Goal: Information Seeking & Learning: Learn about a topic

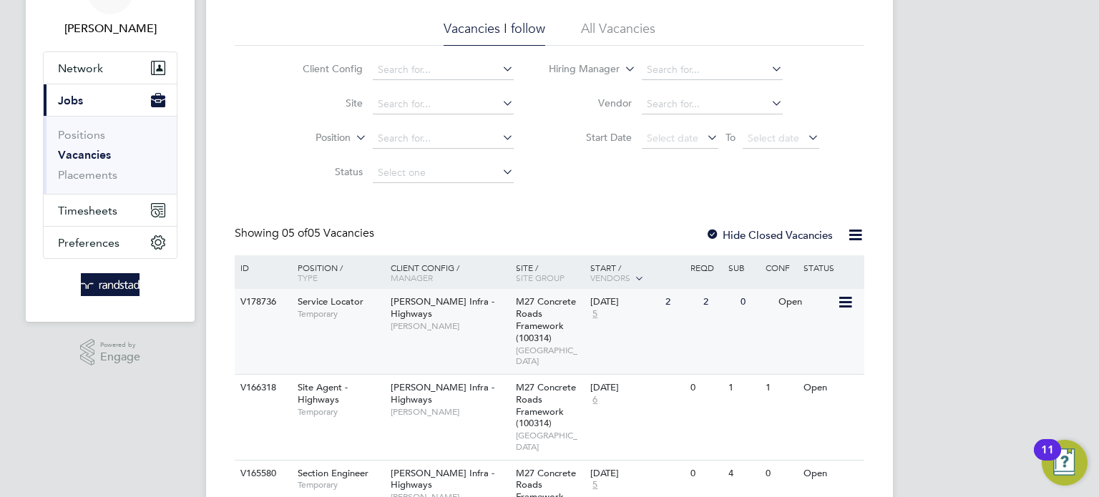
scroll to position [86, 0]
click at [374, 318] on div "Service Locator Temporary" at bounding box center [337, 307] width 100 height 37
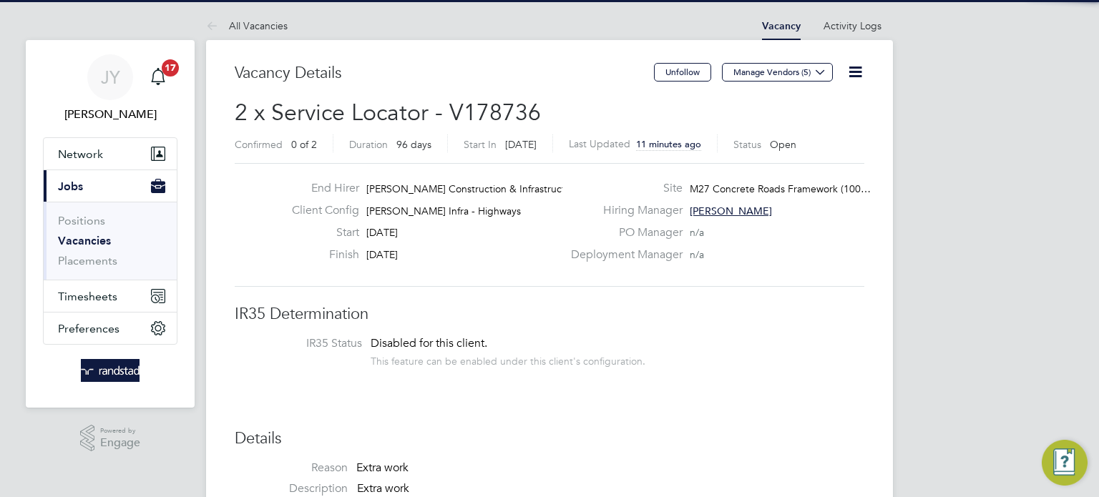
click at [471, 102] on span "2 x Service Locator - V178736" at bounding box center [388, 113] width 306 height 28
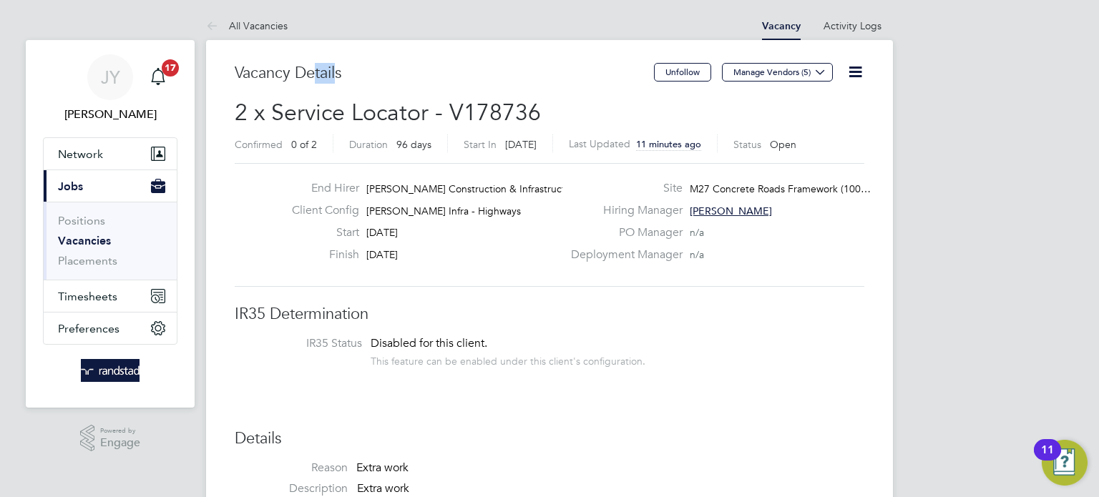
drag, startPoint x: 318, startPoint y: 68, endPoint x: 397, endPoint y: 83, distance: 80.1
click at [360, 77] on h3 "Vacancy Details" at bounding box center [444, 73] width 419 height 21
click at [402, 84] on div "Vacancy Details" at bounding box center [444, 80] width 419 height 35
drag, startPoint x: 446, startPoint y: 92, endPoint x: 352, endPoint y: 97, distance: 94.5
click at [380, 97] on div "Vacancy Details" at bounding box center [444, 80] width 419 height 35
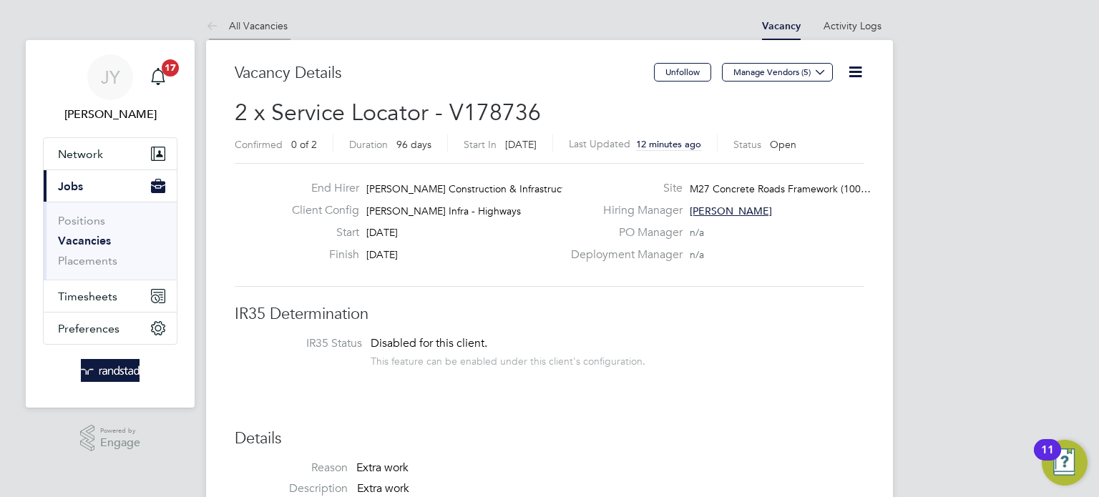
click at [257, 26] on link "All Vacancies" at bounding box center [247, 25] width 82 height 13
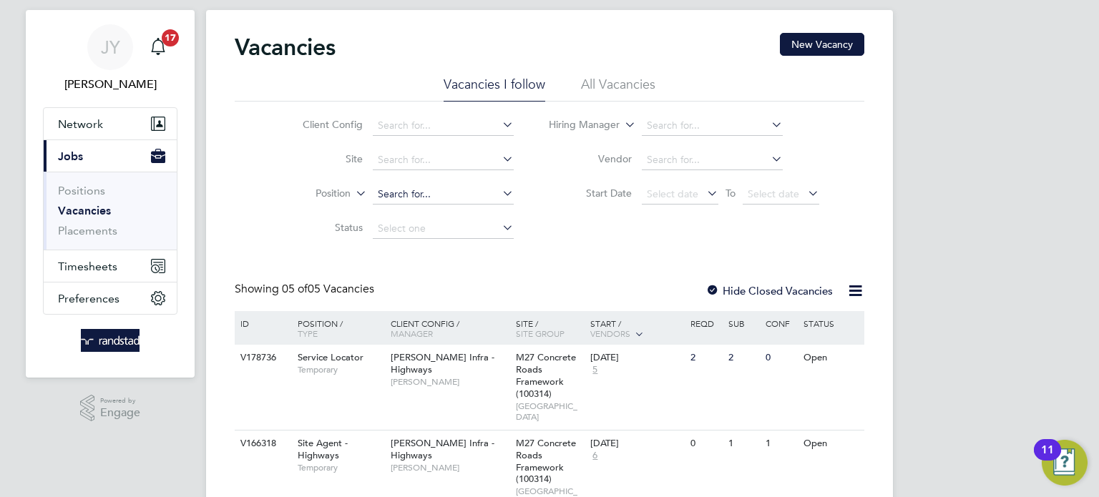
scroll to position [14, 0]
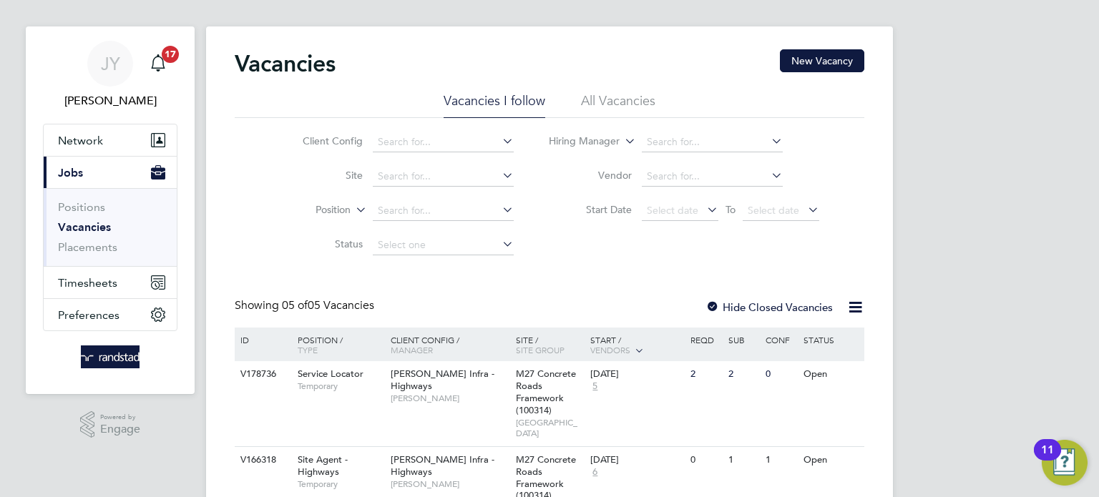
click at [632, 84] on div "Vacancies New Vacancy" at bounding box center [549, 70] width 629 height 43
click at [631, 117] on li "All Vacancies" at bounding box center [618, 105] width 74 height 26
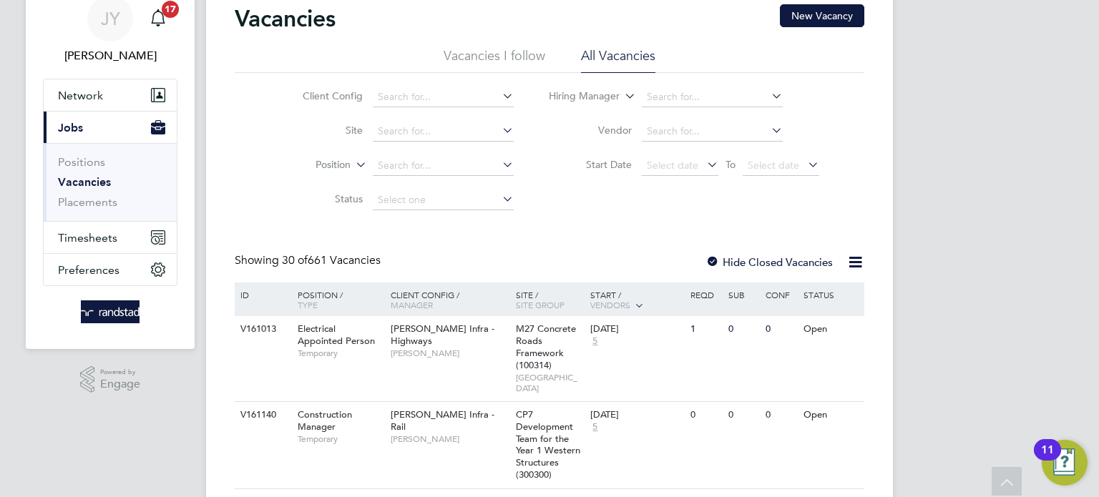
scroll to position [0, 0]
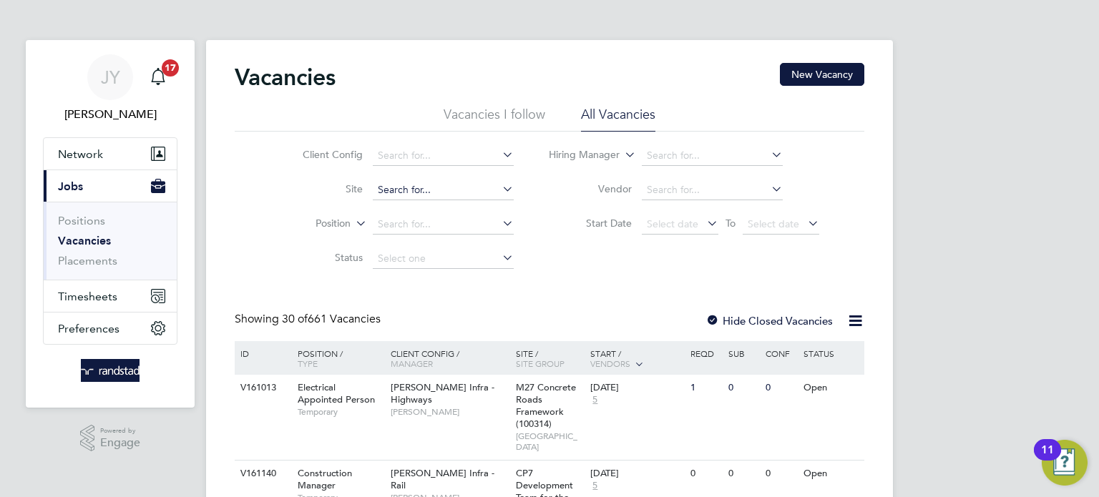
click at [436, 192] on input at bounding box center [443, 190] width 141 height 20
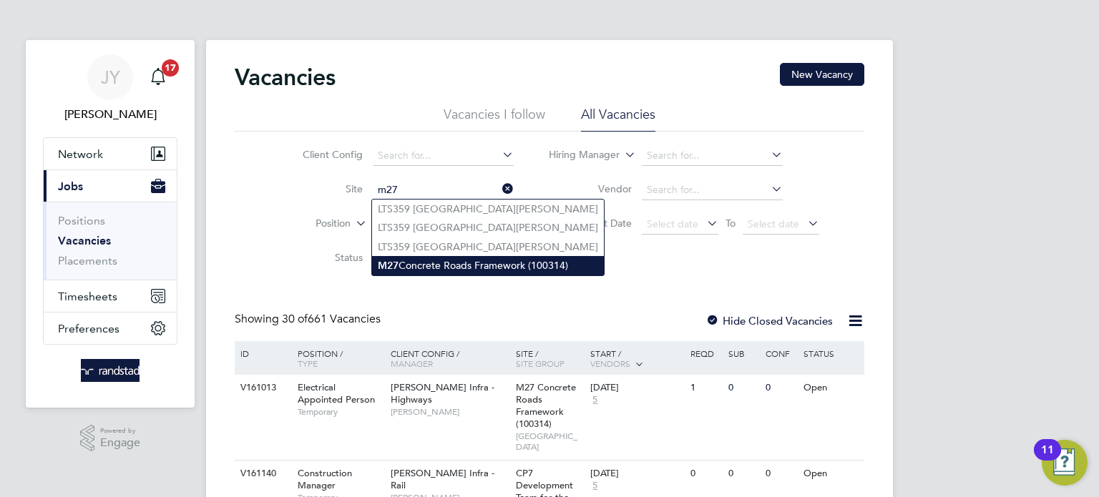
click at [442, 257] on li "M27 Concrete Roads Framework (100314)" at bounding box center [488, 265] width 232 height 19
type input "M27 Concrete Roads Framework (100314)"
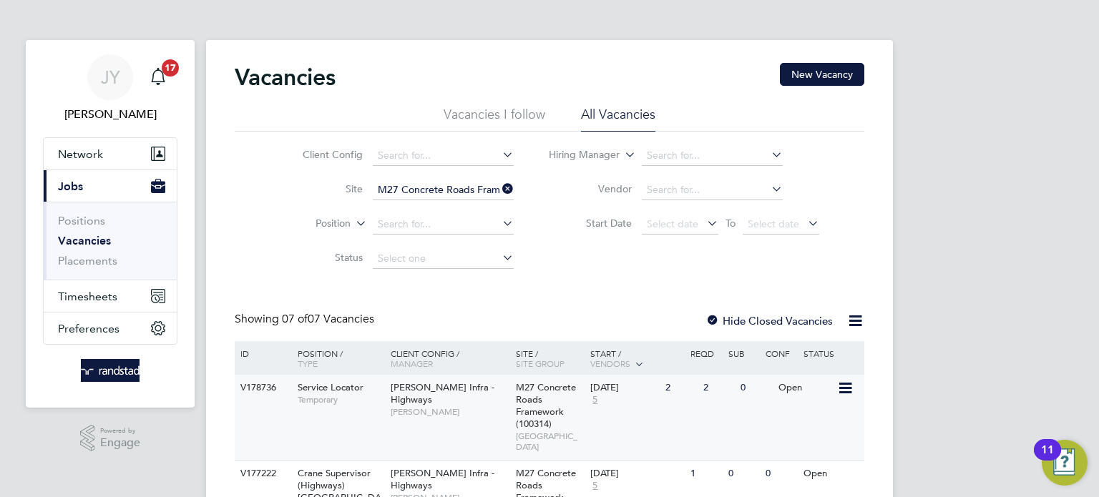
click at [437, 406] on span "[PERSON_NAME]" at bounding box center [450, 411] width 118 height 11
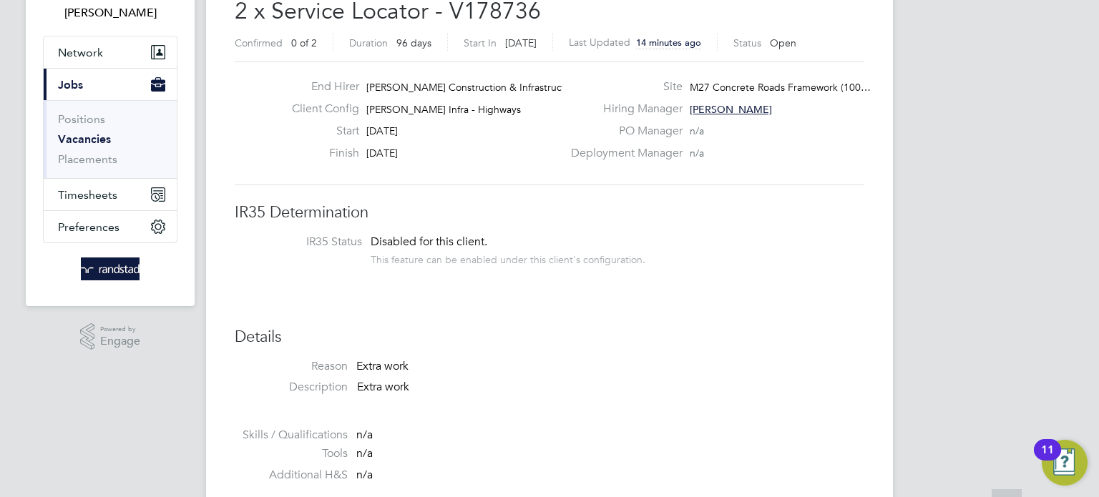
scroll to position [102, 0]
drag, startPoint x: 672, startPoint y: 119, endPoint x: 737, endPoint y: 124, distance: 65.3
click at [689, 121] on div "Hiring Manager Adrian Abel" at bounding box center [716, 112] width 308 height 22
click at [738, 125] on div "PO Manager n/a" at bounding box center [716, 134] width 308 height 22
drag, startPoint x: 698, startPoint y: 128, endPoint x: 679, endPoint y: 128, distance: 19.3
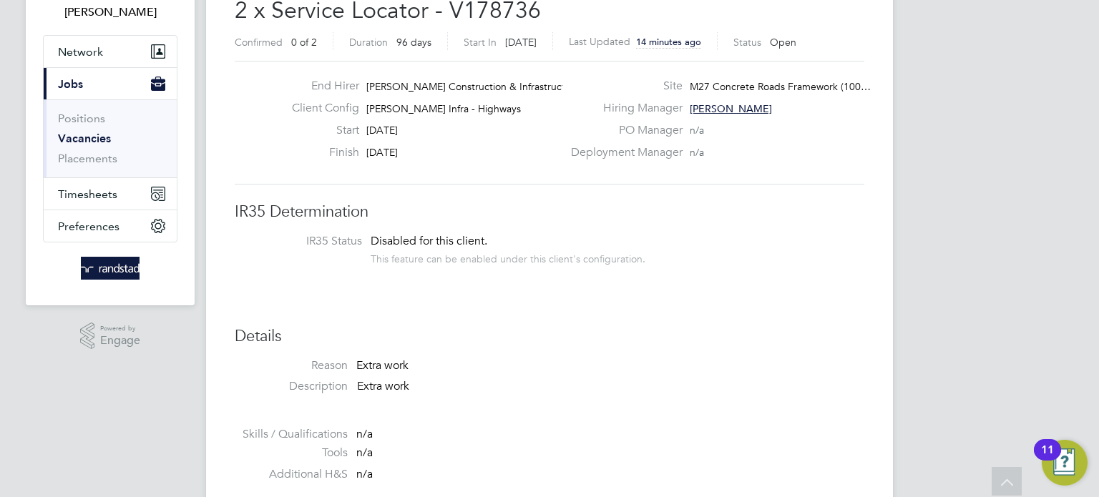
click at [681, 128] on div "PO Manager n/a" at bounding box center [716, 134] width 308 height 22
click at [674, 128] on label "PO Manager" at bounding box center [622, 130] width 120 height 15
click at [673, 128] on label "PO Manager" at bounding box center [622, 130] width 120 height 15
click at [672, 129] on label "PO Manager" at bounding box center [622, 130] width 120 height 15
click at [738, 119] on div "Hiring Manager Adrian Abel" at bounding box center [716, 112] width 308 height 22
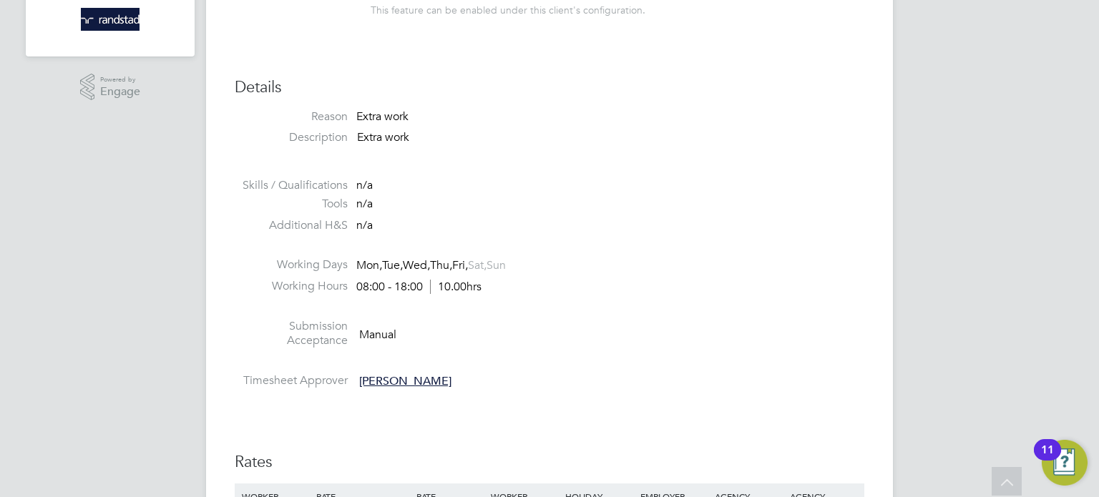
scroll to position [0, 0]
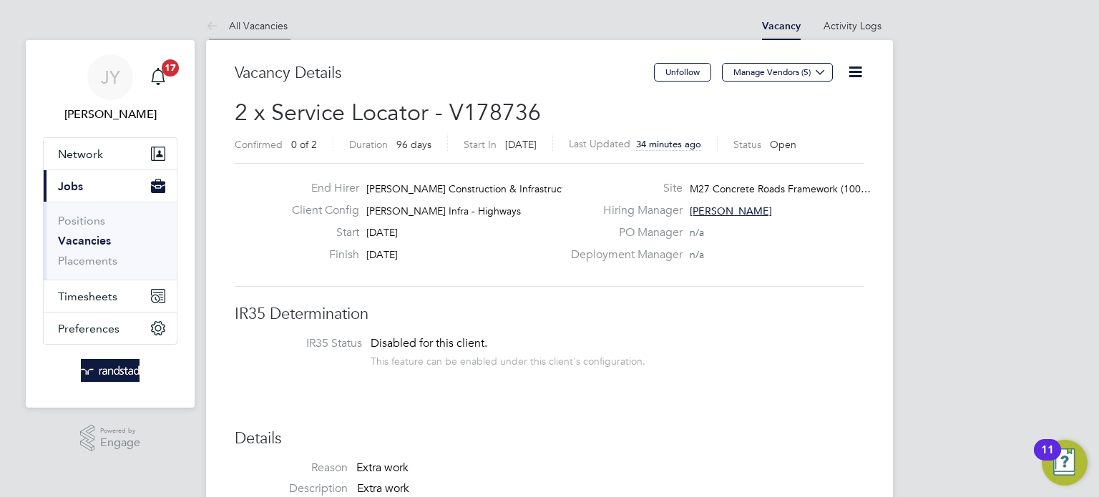
click at [251, 21] on link "All Vacancies" at bounding box center [247, 25] width 82 height 13
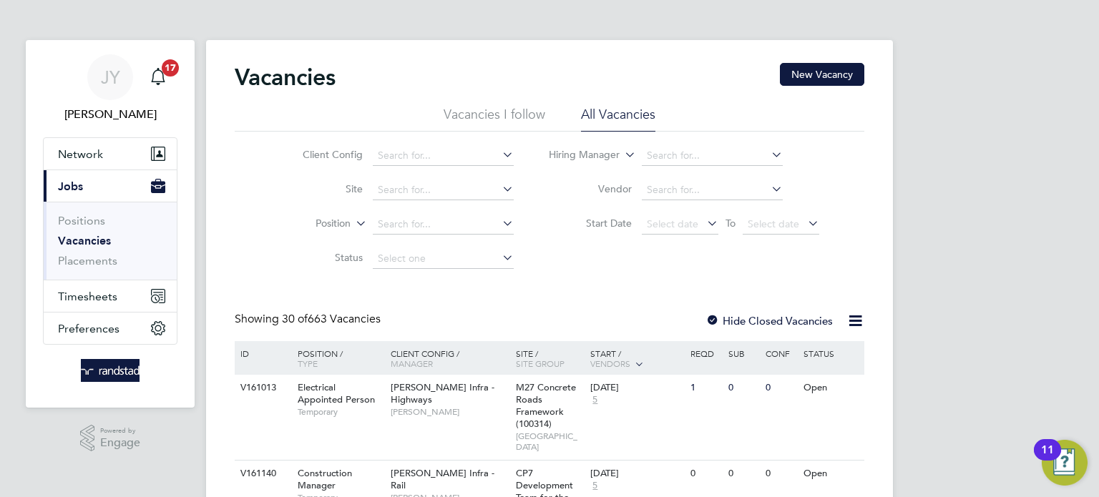
click at [353, 222] on icon at bounding box center [353, 219] width 0 height 13
